Goal: Navigation & Orientation: Find specific page/section

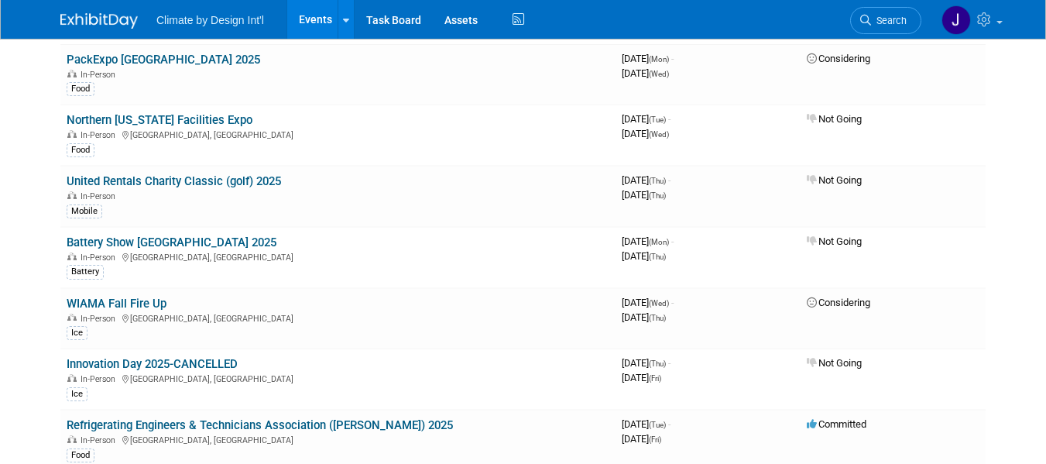
scroll to position [155, 0]
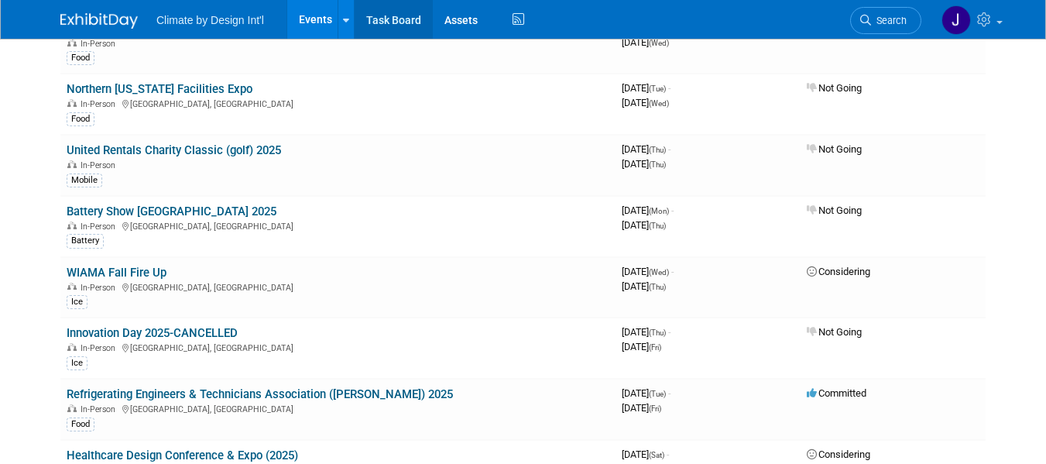
click at [379, 16] on link "Task Board" at bounding box center [394, 19] width 78 height 39
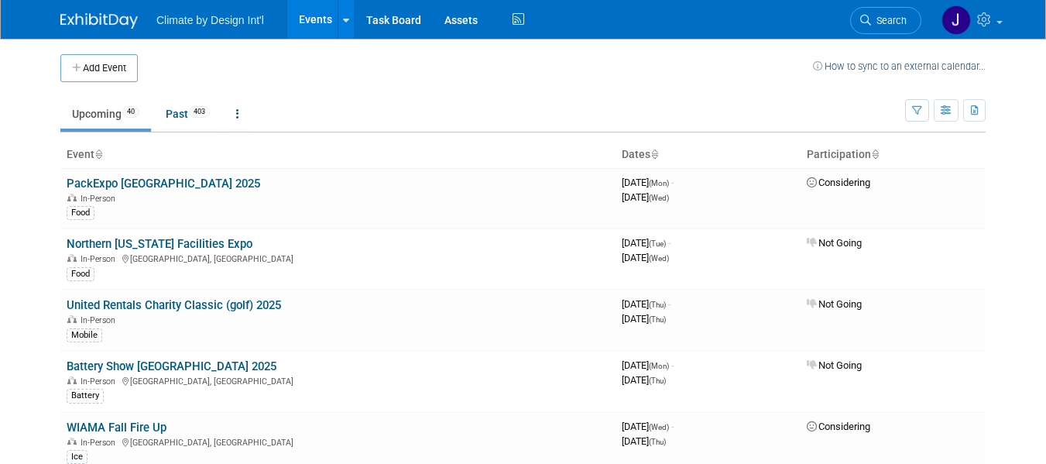
click at [42, 266] on body "Climate by Design Int'l Events Add Event Bulk Upload Events Shareable Event Boa…" at bounding box center [523, 232] width 1046 height 464
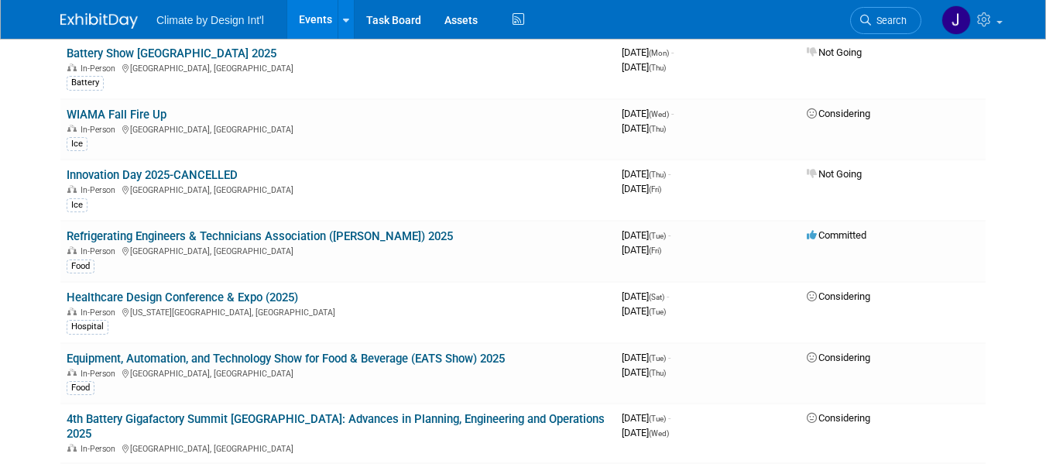
scroll to position [341, 0]
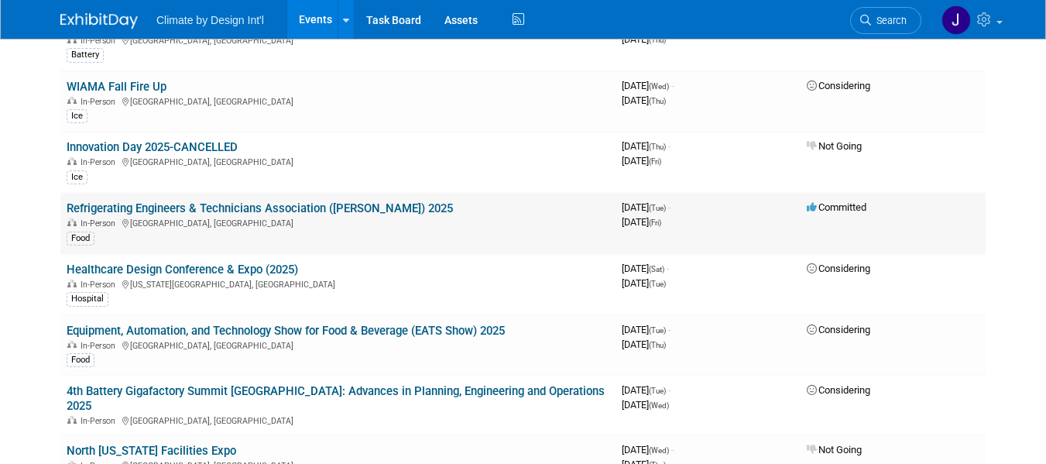
click at [235, 208] on link "Refrigerating Engineers & Technicians Association ([PERSON_NAME]) 2025" at bounding box center [260, 208] width 386 height 14
